Goal: Transaction & Acquisition: Purchase product/service

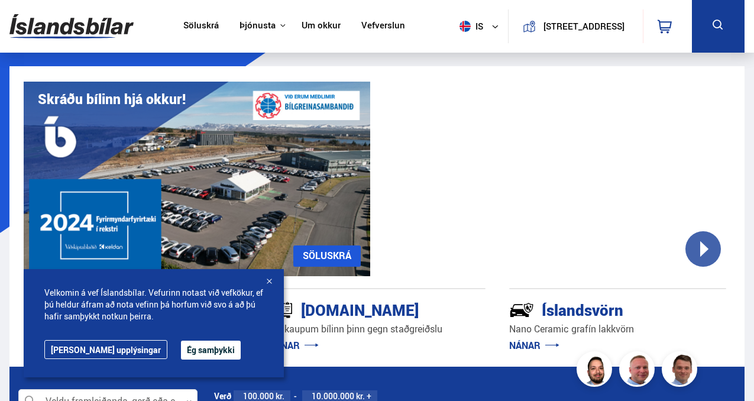
click at [270, 285] on div at bounding box center [269, 282] width 12 height 12
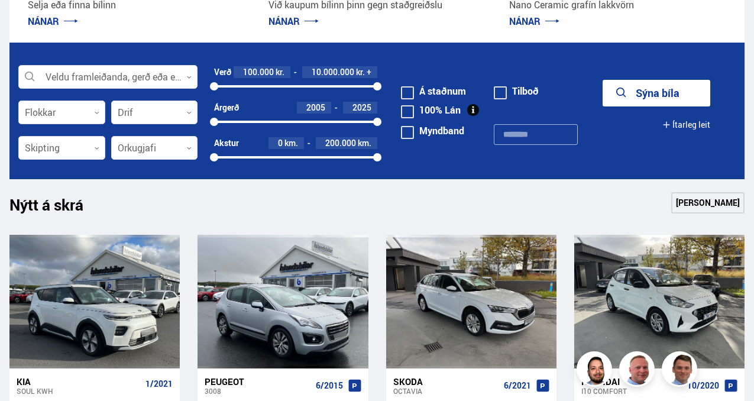
scroll to position [333, 0]
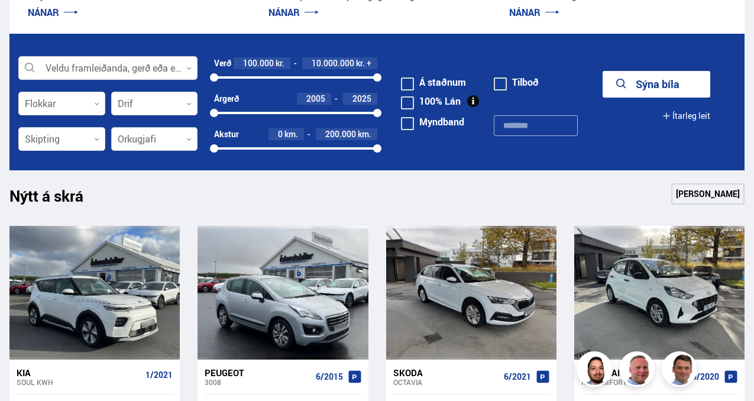
click at [138, 135] on div at bounding box center [154, 140] width 87 height 24
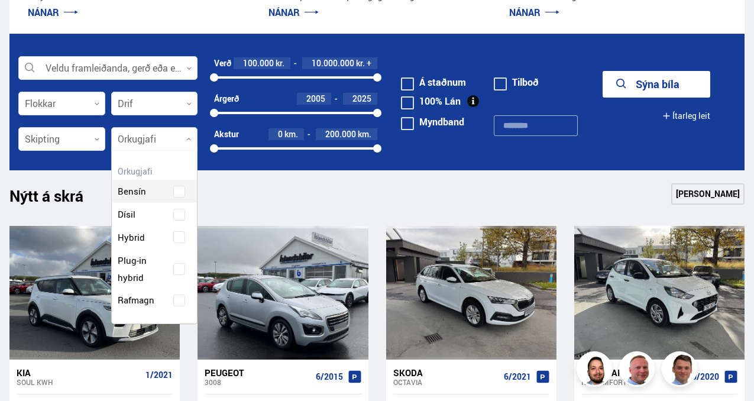
scroll to position [173, 86]
click at [144, 304] on div "Bensín Dísil Hybrid Plug-in hybrid Rafmagn" at bounding box center [155, 238] width 86 height 150
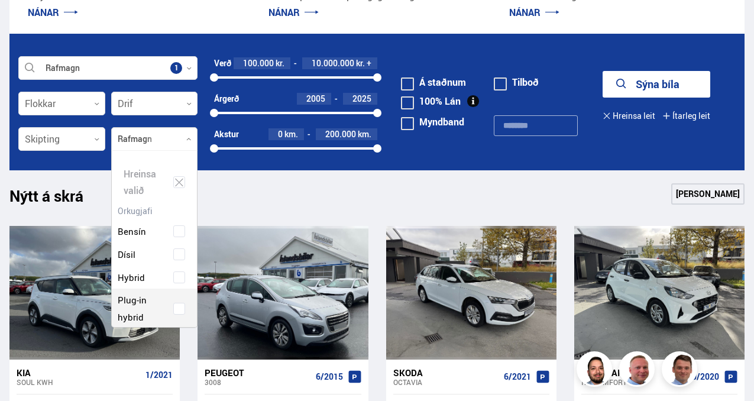
scroll to position [179, 91]
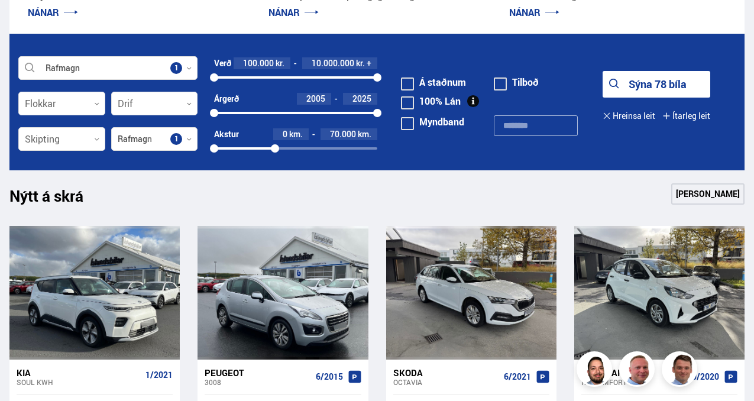
drag, startPoint x: 377, startPoint y: 148, endPoint x: 275, endPoint y: 151, distance: 101.8
click at [275, 151] on div at bounding box center [275, 148] width 8 height 8
drag, startPoint x: 213, startPoint y: 112, endPoint x: 334, endPoint y: 114, distance: 120.7
click at [334, 114] on div at bounding box center [333, 113] width 8 height 8
click at [340, 112] on div at bounding box center [339, 113] width 8 height 8
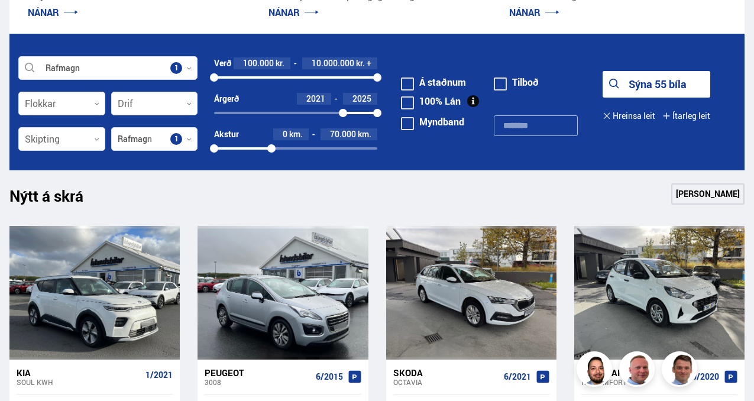
click at [343, 112] on div at bounding box center [343, 113] width 8 height 8
drag, startPoint x: 218, startPoint y: 76, endPoint x: 253, endPoint y: 79, distance: 35.0
click at [253, 79] on div at bounding box center [253, 77] width 8 height 8
click at [640, 85] on button "Sýna 48 bíla" at bounding box center [657, 84] width 108 height 27
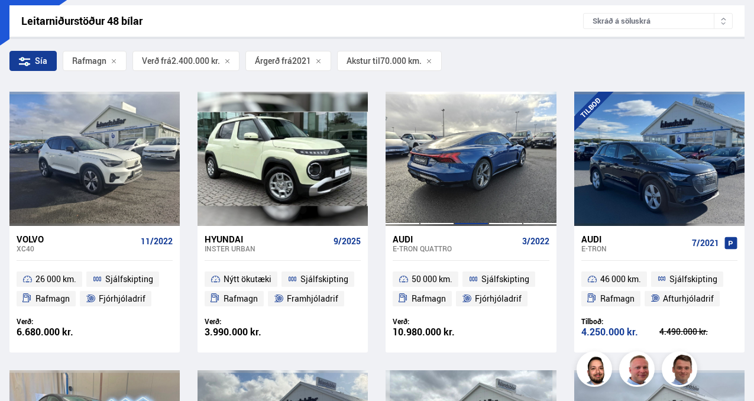
scroll to position [149, 0]
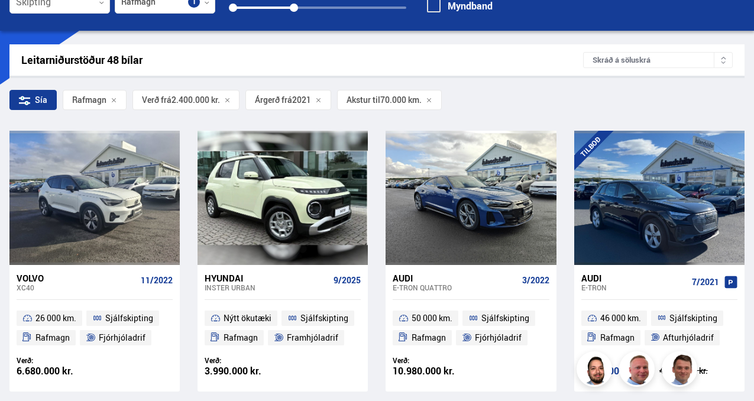
click at [640, 59] on div "Skráð á söluskrá" at bounding box center [658, 60] width 150 height 16
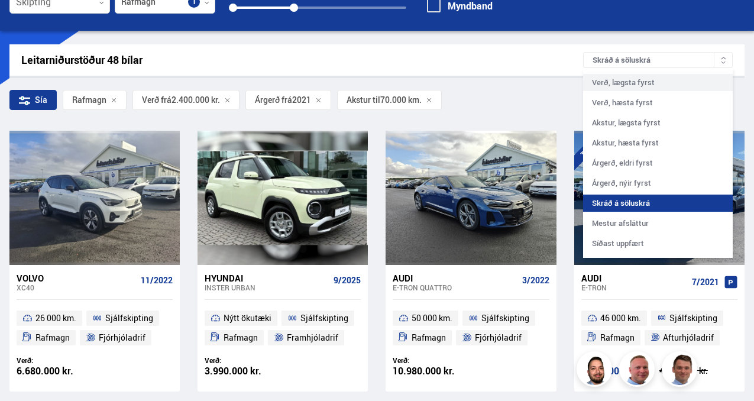
click at [637, 84] on div "Verð, lægsta fyrst" at bounding box center [658, 82] width 150 height 17
